Goal: Task Accomplishment & Management: Use online tool/utility

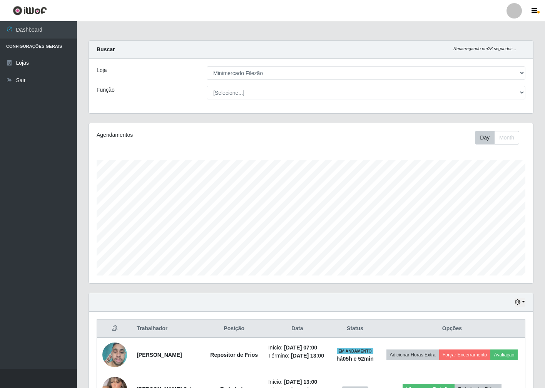
select select "204"
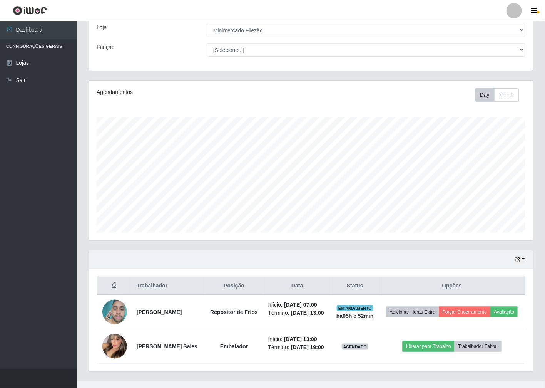
scroll to position [55, 0]
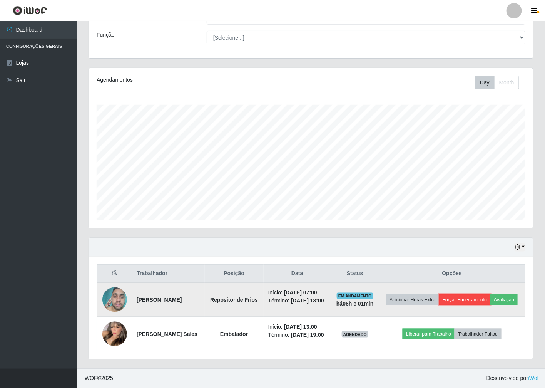
click at [456, 298] on button "Forçar Encerramento" at bounding box center [465, 299] width 52 height 11
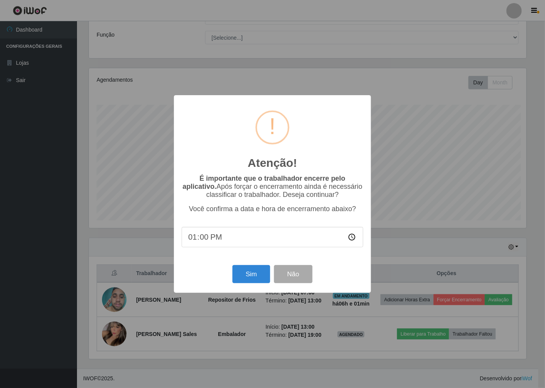
scroll to position [159, 440]
drag, startPoint x: 250, startPoint y: 270, endPoint x: 246, endPoint y: 268, distance: 4.5
click at [248, 270] on button "Sim" at bounding box center [252, 274] width 37 height 18
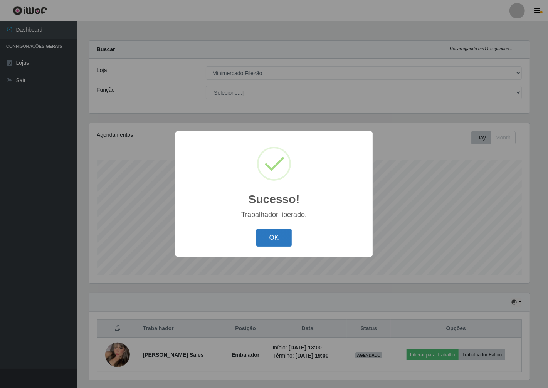
click at [286, 243] on button "OK" at bounding box center [274, 238] width 36 height 18
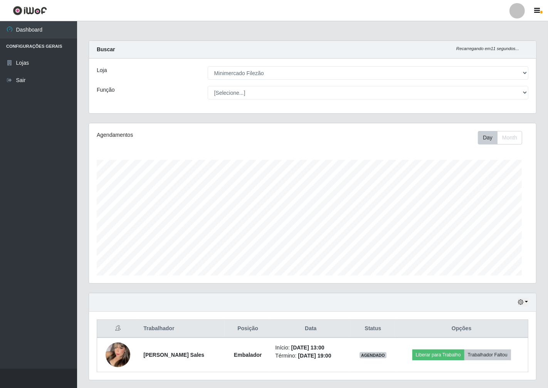
scroll to position [159, 444]
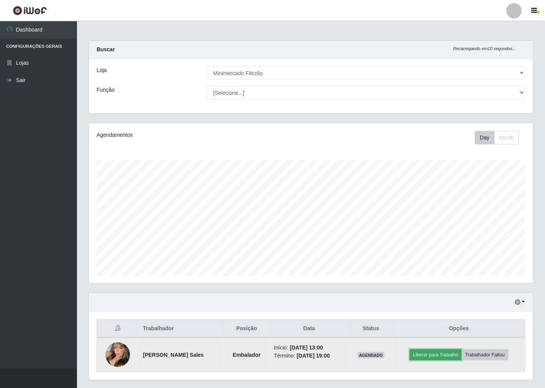
click at [434, 353] on button "Liberar para Trabalho" at bounding box center [436, 354] width 52 height 11
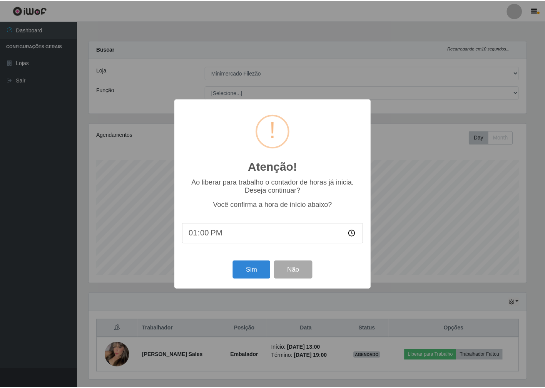
scroll to position [159, 440]
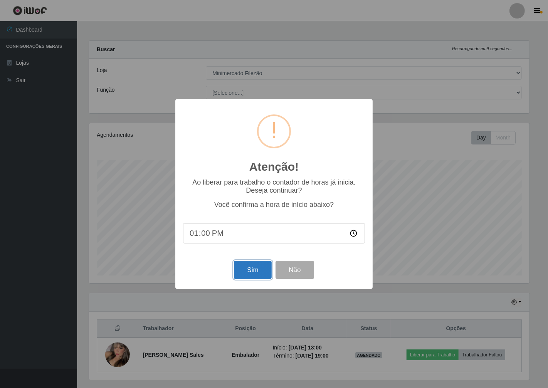
click at [248, 275] on button "Sim" at bounding box center [252, 270] width 37 height 18
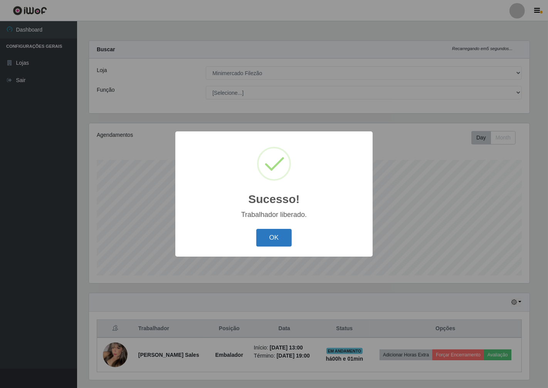
click at [284, 245] on button "OK" at bounding box center [274, 238] width 36 height 18
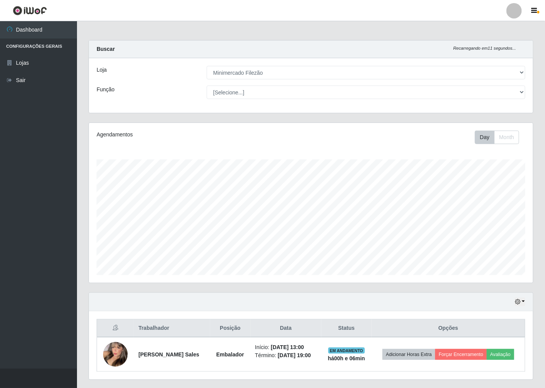
scroll to position [0, 0]
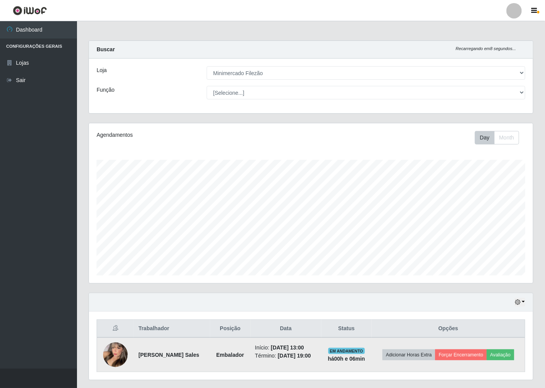
click at [111, 355] on img at bounding box center [115, 355] width 25 height 34
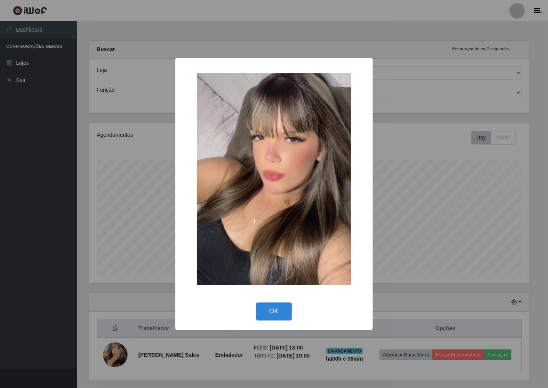
click at [545, 176] on div "× OK Cancel" at bounding box center [274, 194] width 548 height 388
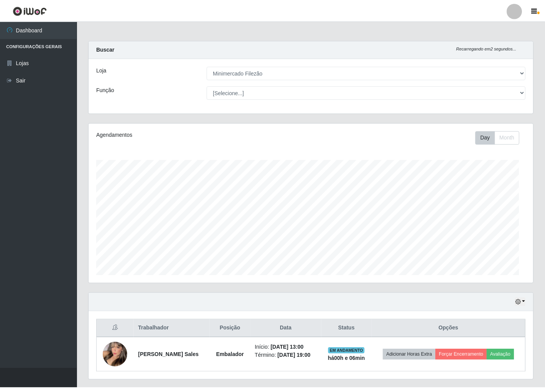
scroll to position [159, 444]
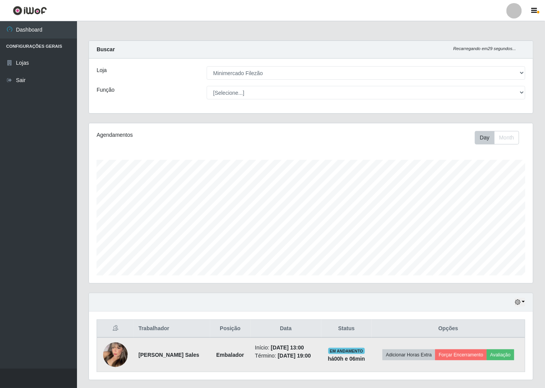
click at [116, 350] on img at bounding box center [115, 355] width 25 height 34
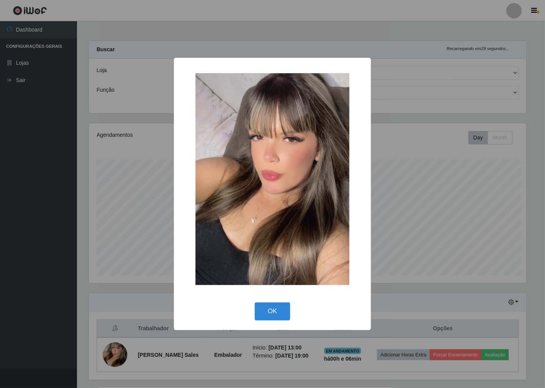
scroll to position [159, 440]
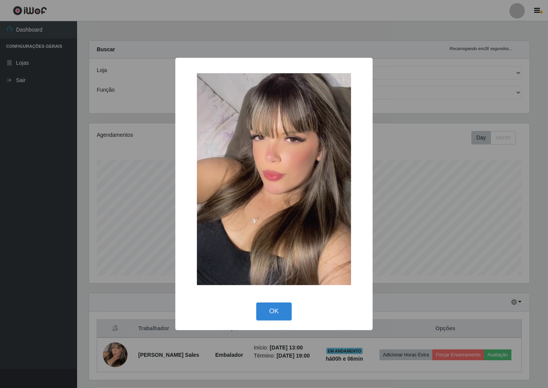
click at [471, 206] on div "× OK Cancel" at bounding box center [274, 194] width 548 height 388
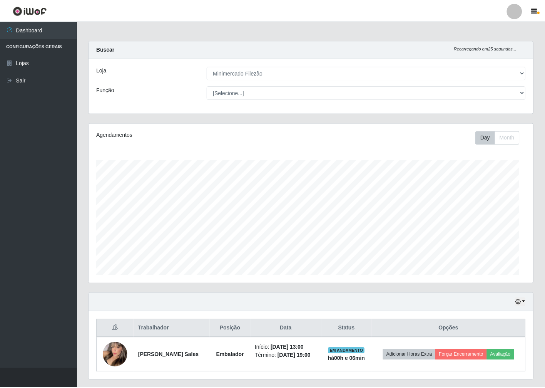
scroll to position [159, 444]
